Goal: Navigation & Orientation: Go to known website

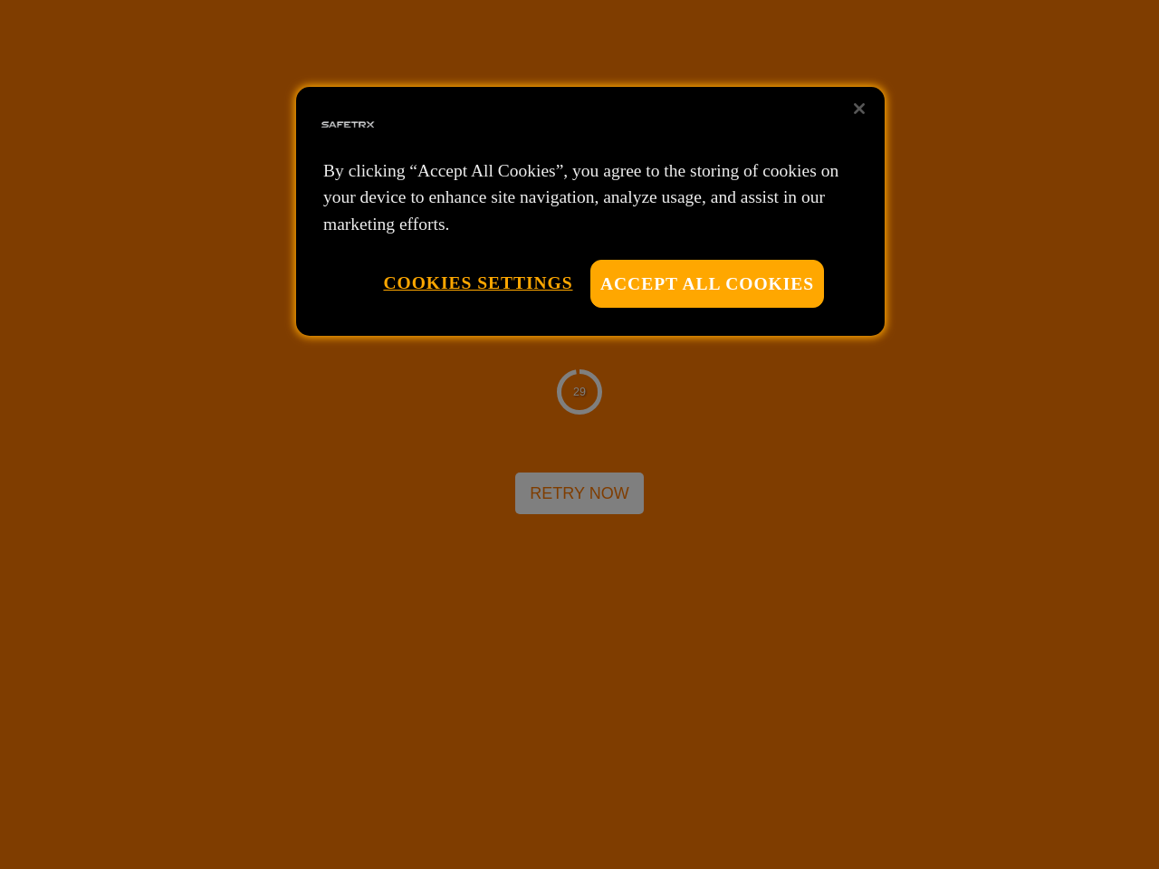
click at [579, 434] on div at bounding box center [579, 434] width 1159 height 869
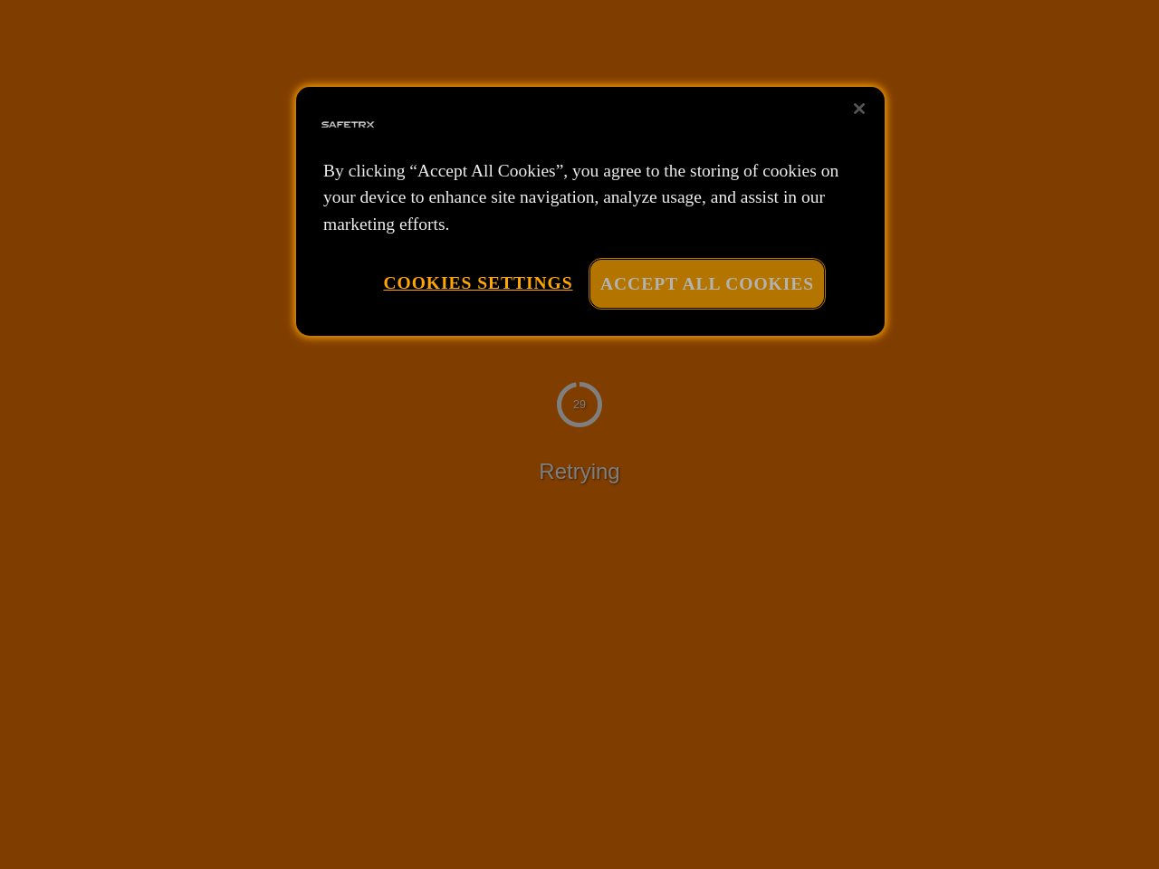
click at [707, 283] on button "Accept All Cookies" at bounding box center [707, 284] width 234 height 48
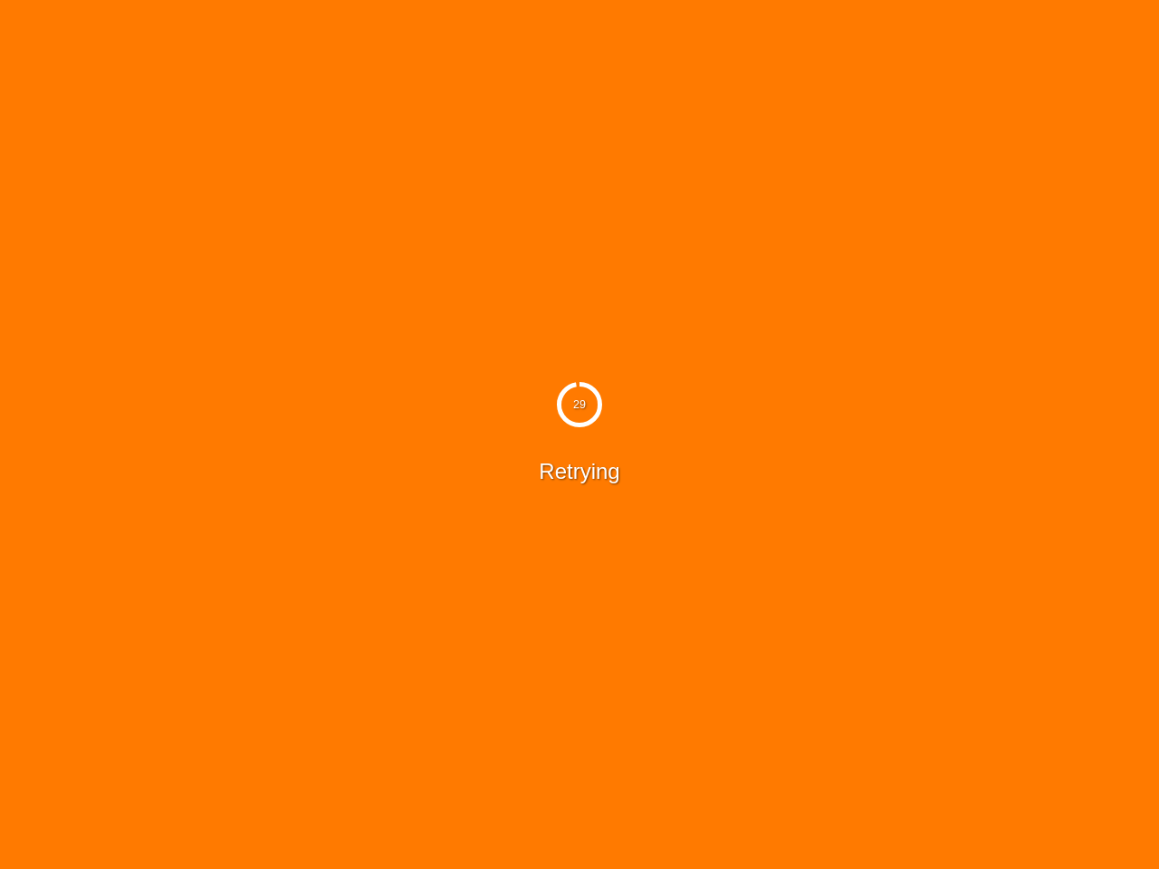
click at [477, 282] on button "Cookies Settings" at bounding box center [477, 283] width 189 height 46
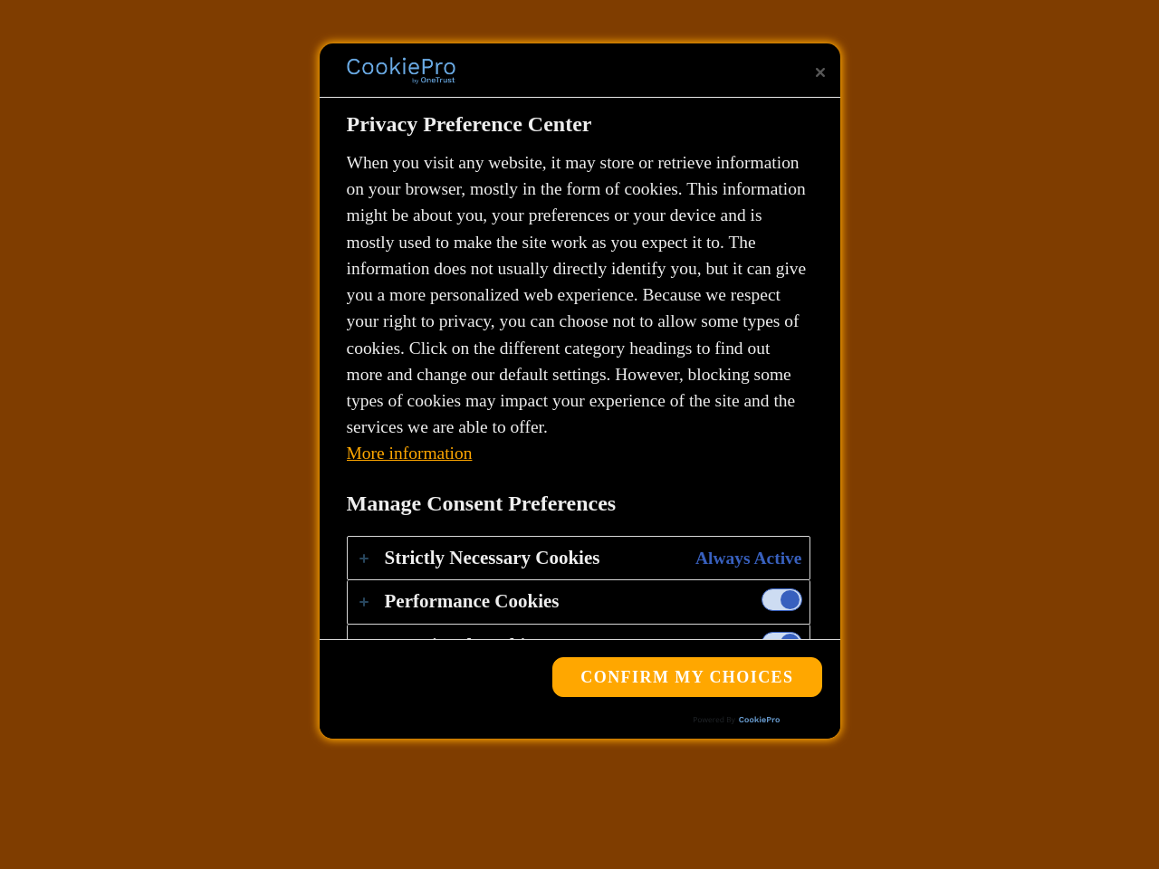
click at [859, 109] on div "29 Retrying" at bounding box center [579, 434] width 1159 height 869
